Goal: Book appointment/travel/reservation

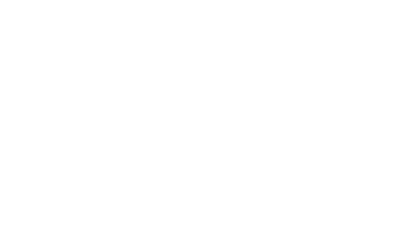
select select "**"
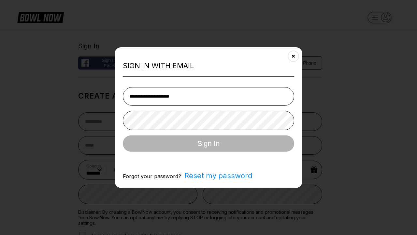
type input "**********"
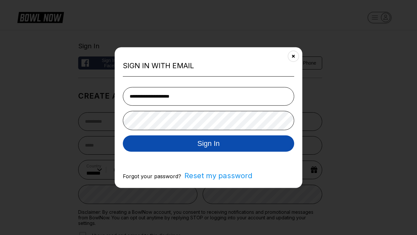
click at [209, 144] on button "Sign In" at bounding box center [208, 143] width 171 height 16
